Goal: Information Seeking & Learning: Find specific fact

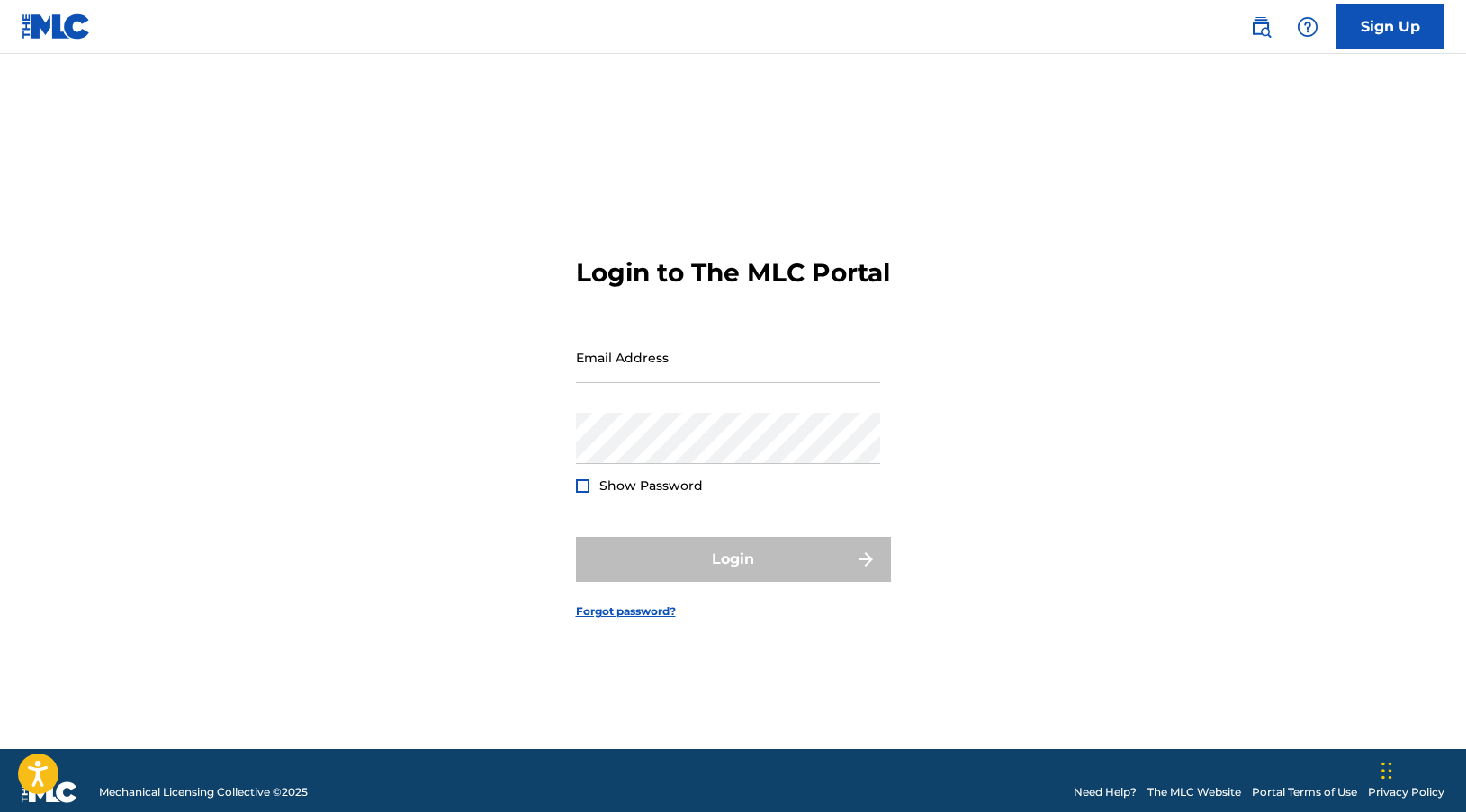
click at [1211, 785] on link "The MLC Website" at bounding box center [1194, 792] width 94 height 16
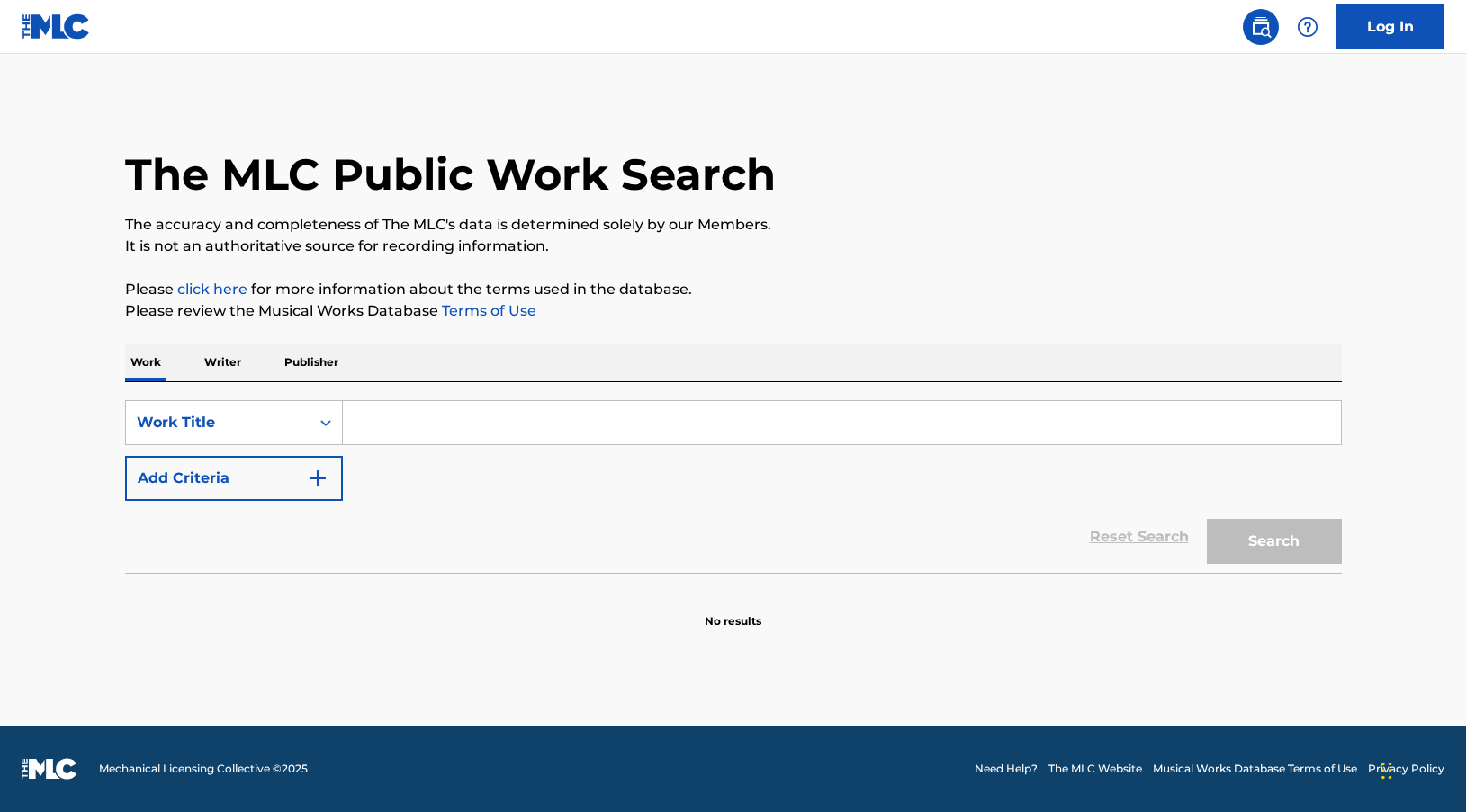
click at [536, 425] on input "Search Form" at bounding box center [841, 422] width 998 height 43
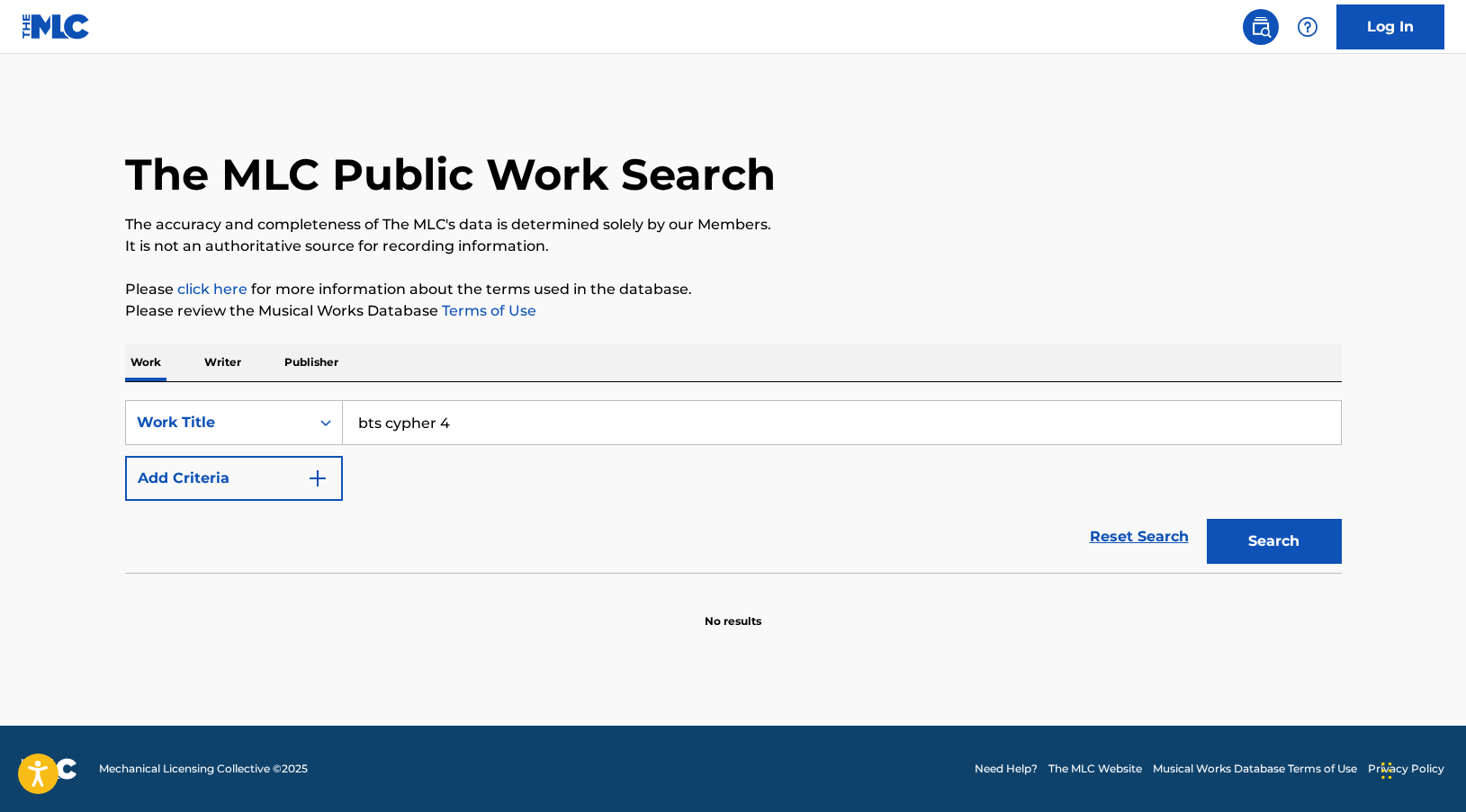
type input "bts cypher 4"
click at [1228, 531] on button "Search" at bounding box center [1274, 541] width 135 height 45
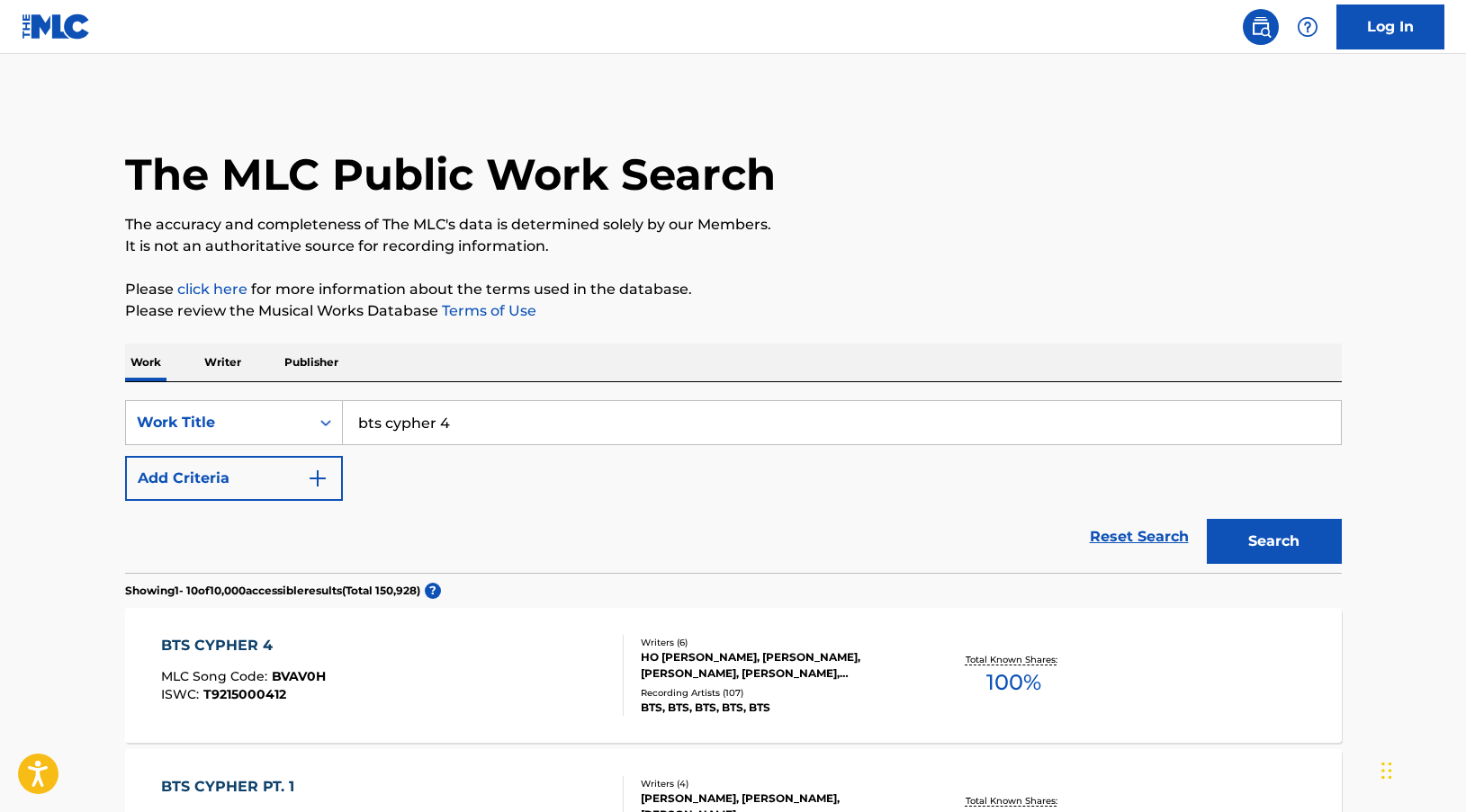
click at [1002, 678] on span "100 %" at bounding box center [1013, 682] width 55 height 32
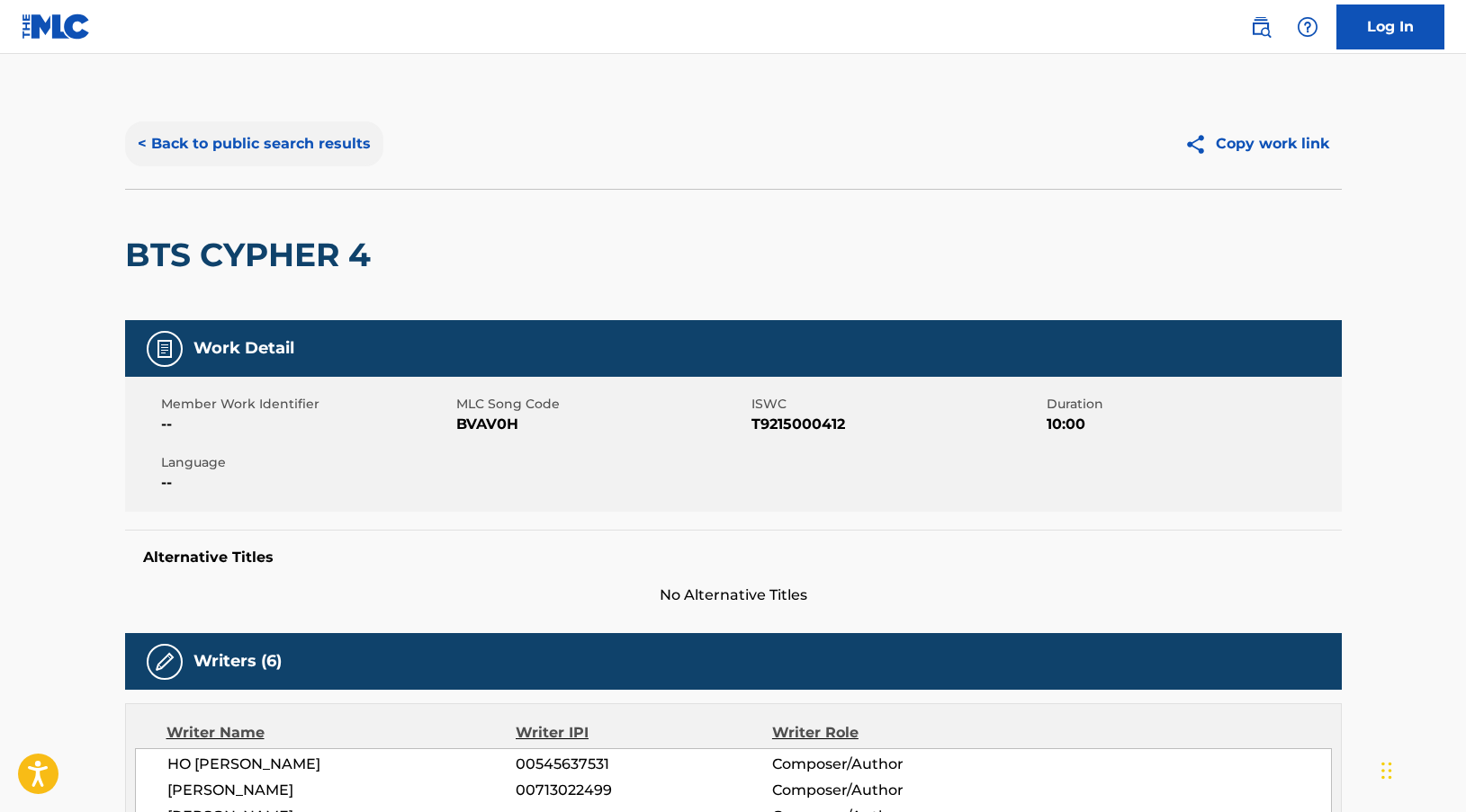
click at [251, 139] on button "< Back to public search results" at bounding box center [254, 144] width 259 height 45
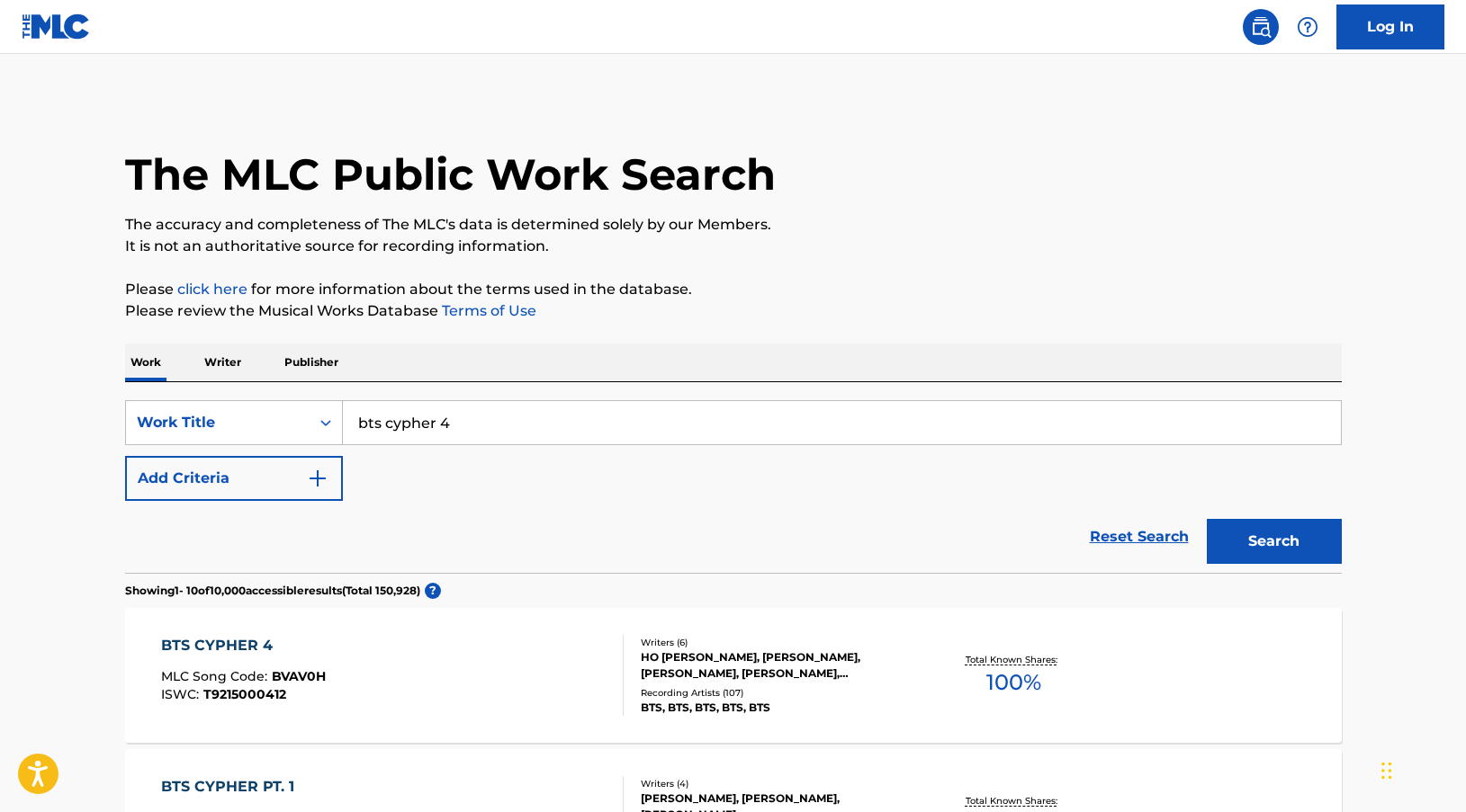
drag, startPoint x: 492, startPoint y: 438, endPoint x: 231, endPoint y: 397, distance: 264.2
click at [240, 404] on div "SearchWithCriteria32e65480-ce88-4802-bb01-67135434cad9 Work Title bts cypher 4" at bounding box center [733, 422] width 1217 height 45
type input "personality crisis"
click at [1207, 519] on button "Search" at bounding box center [1274, 541] width 135 height 45
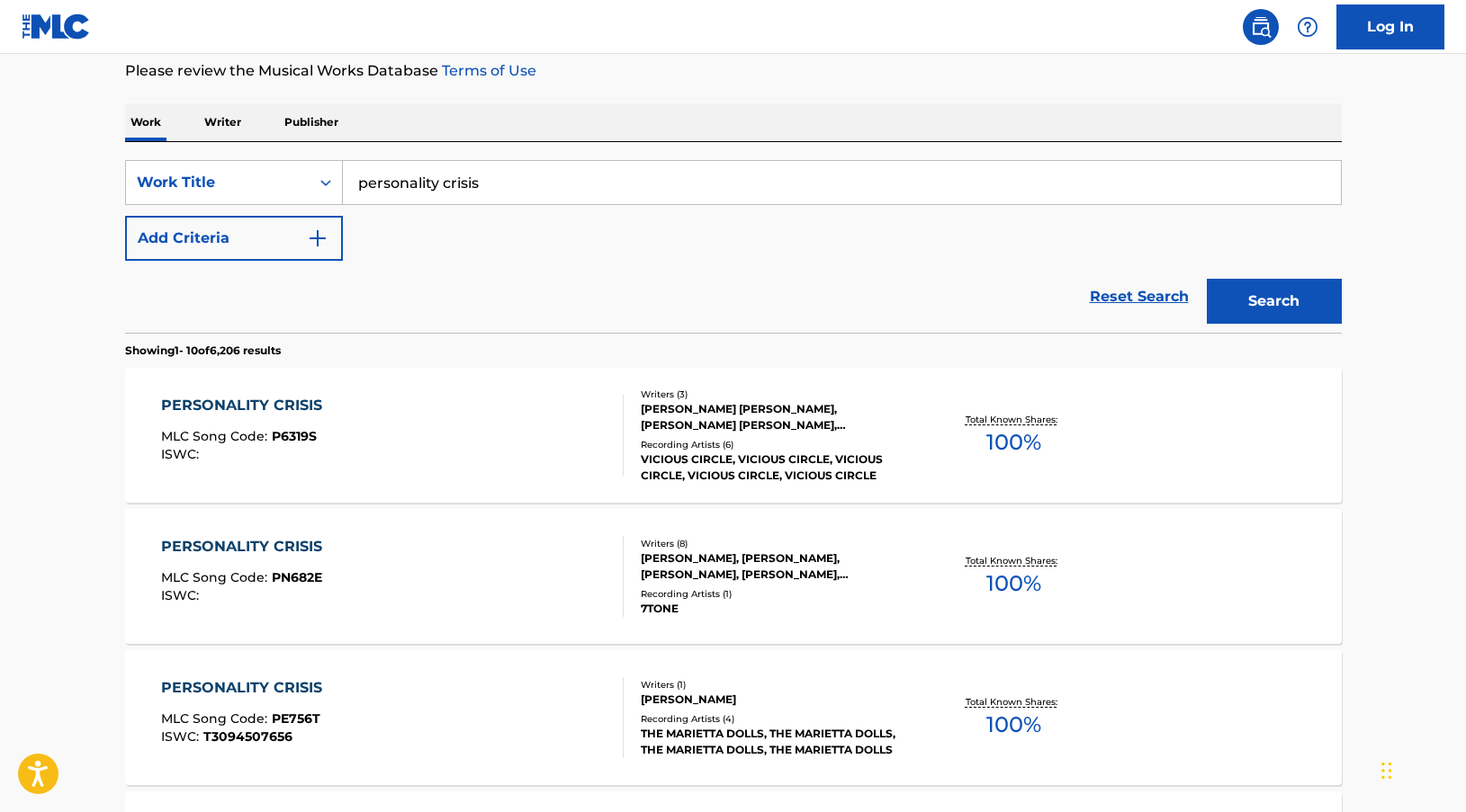
scroll to position [360, 0]
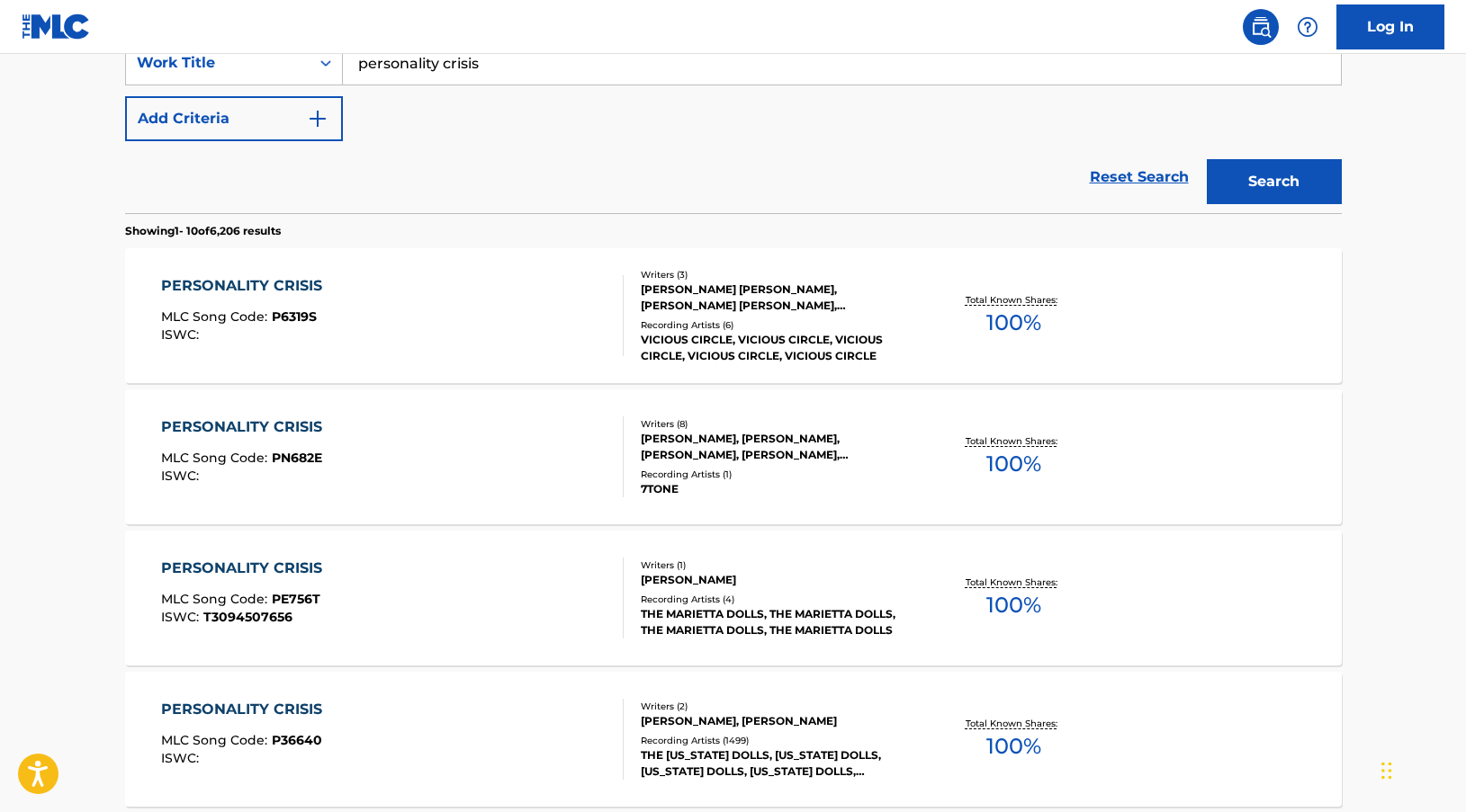
click at [1008, 744] on span "100 %" at bounding box center [1013, 746] width 55 height 32
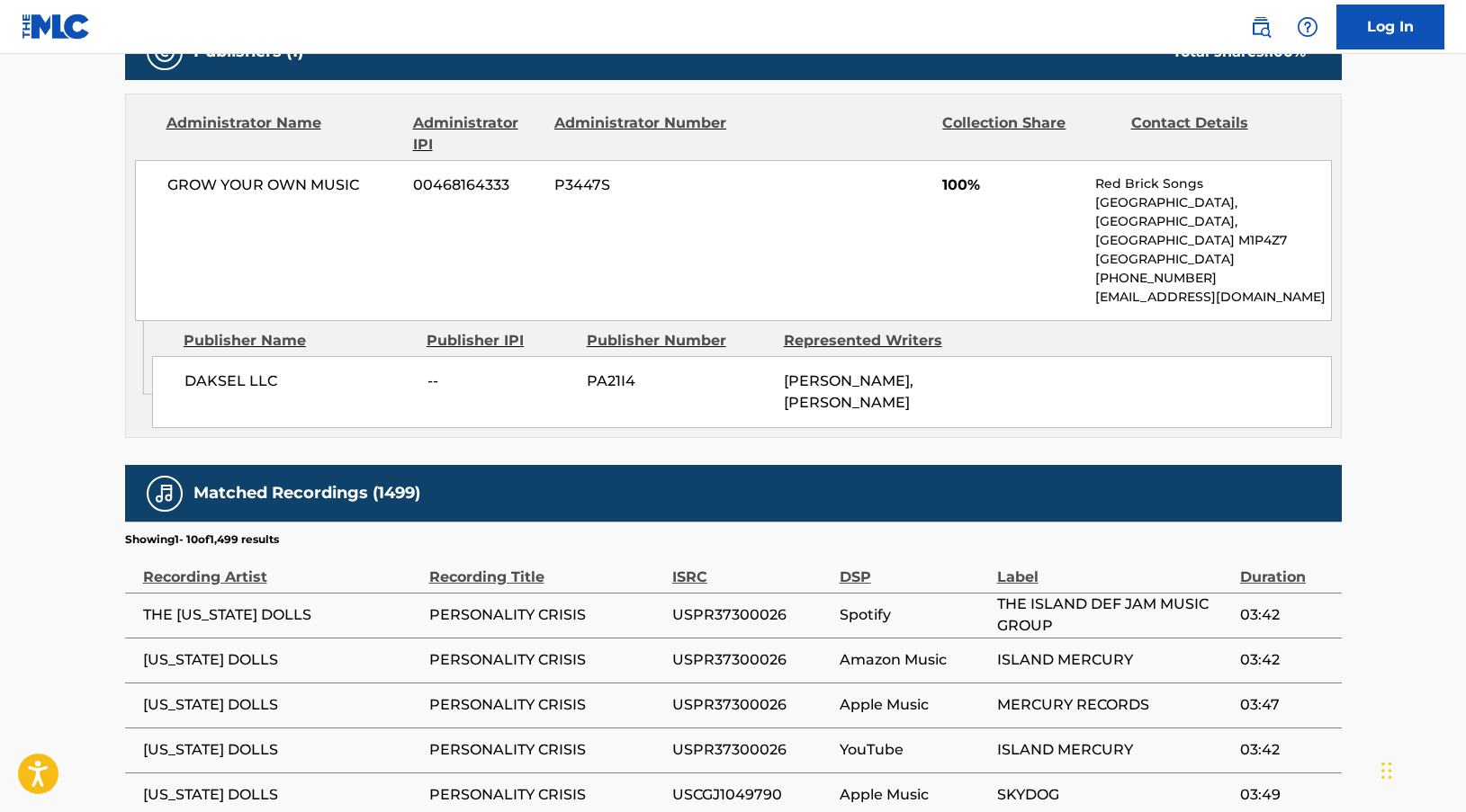
scroll to position [839, 0]
